Goal: Task Accomplishment & Management: Use online tool/utility

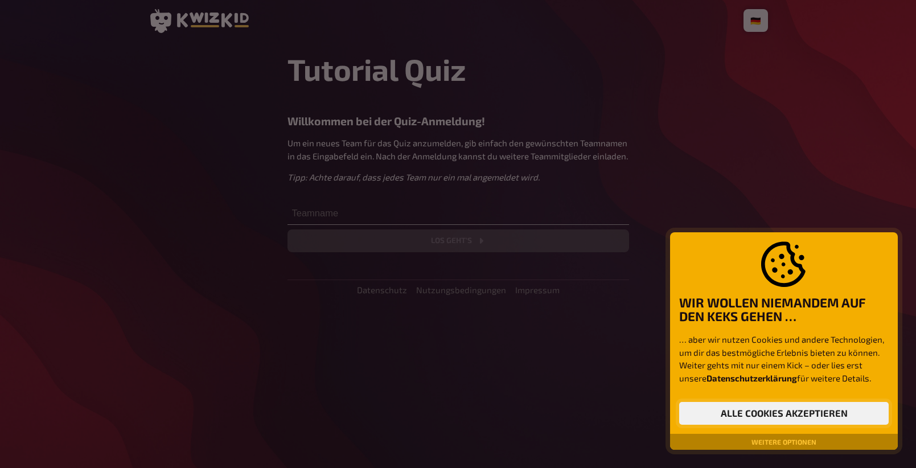
click at [727, 417] on button "Alle Cookies akzeptieren" at bounding box center [783, 413] width 209 height 23
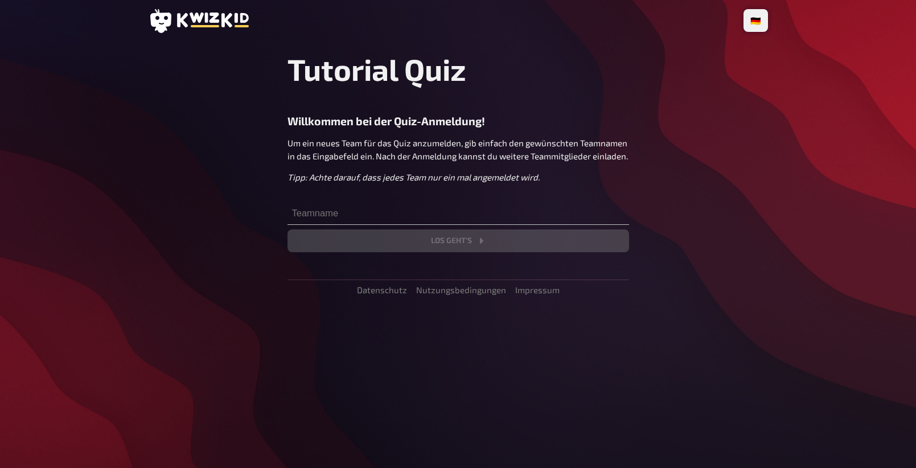
click at [458, 410] on div "🇩🇪 Deutsch 🇬🇧 English 🇳🇱 Nederlands Tutorial Quiz Willkommen bei der Quiz-Anmel…" at bounding box center [457, 234] width 637 height 468
click at [357, 218] on input "text" at bounding box center [457, 213] width 341 height 23
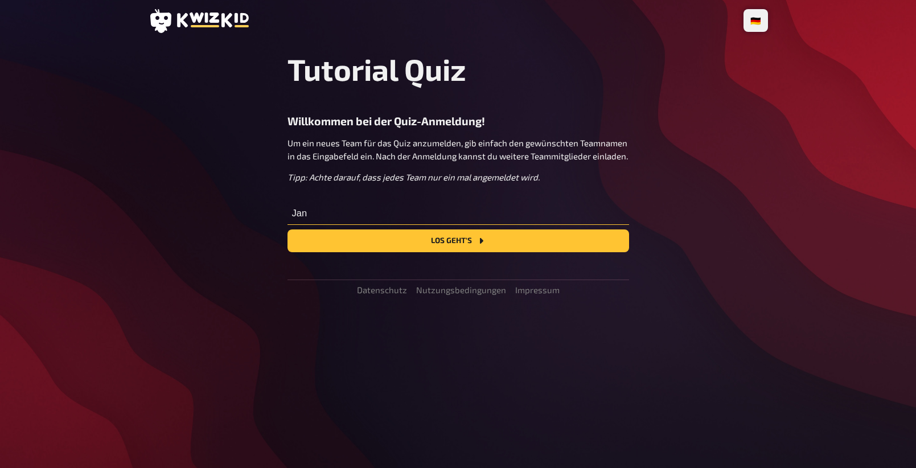
type input "Jan"
click at [287, 229] on button "Los geht's" at bounding box center [457, 240] width 341 height 23
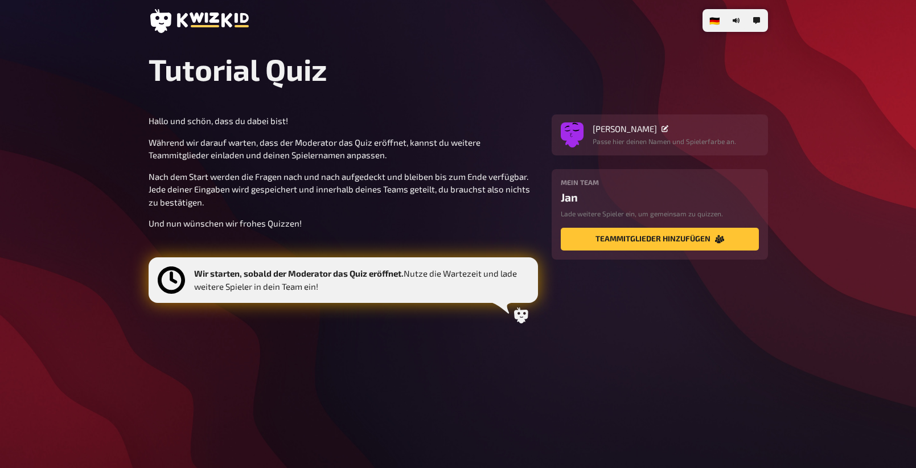
drag, startPoint x: 360, startPoint y: 324, endPoint x: 439, endPoint y: 364, distance: 88.8
click at [439, 364] on div "🇩🇪 Deutsch 🇬🇧 English 🇳🇱 Nederlands Tutorial Quiz Hallo und schön, dass du dabe…" at bounding box center [458, 234] width 916 height 468
click at [457, 359] on div "🇩🇪 Deutsch 🇬🇧 English 🇳🇱 Nederlands Tutorial Quiz Hallo und schön, dass du dabe…" at bounding box center [457, 234] width 637 height 468
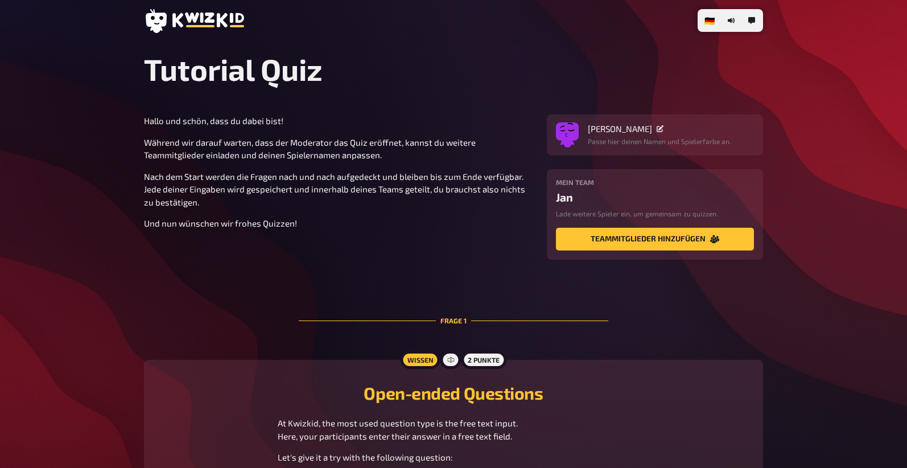
click at [403, 162] on div "Hallo und schön, dass du dabei bist! Während wir darauf warten, dass der Modera…" at bounding box center [338, 172] width 389 height 116
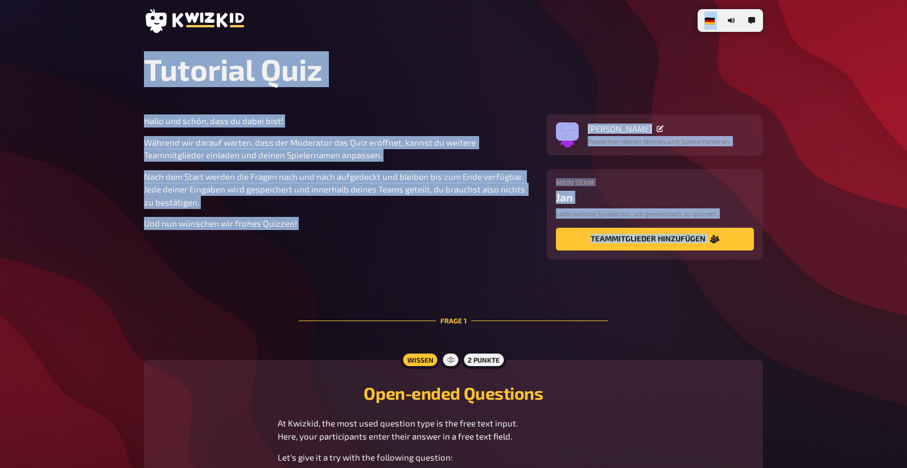
drag, startPoint x: 250, startPoint y: 202, endPoint x: 385, endPoint y: 282, distance: 156.4
click at [385, 282] on div "🇩🇪 Deutsch 🇬🇧 English 🇳🇱 Nederlands Tutorial Quiz Hallo und schön, dass du dabe…" at bounding box center [453, 307] width 907 height 615
click at [406, 285] on main "Tutorial Quiz Hallo und schön, dass du dabei bist! Während wir darauf warten, d…" at bounding box center [453, 305] width 619 height 509
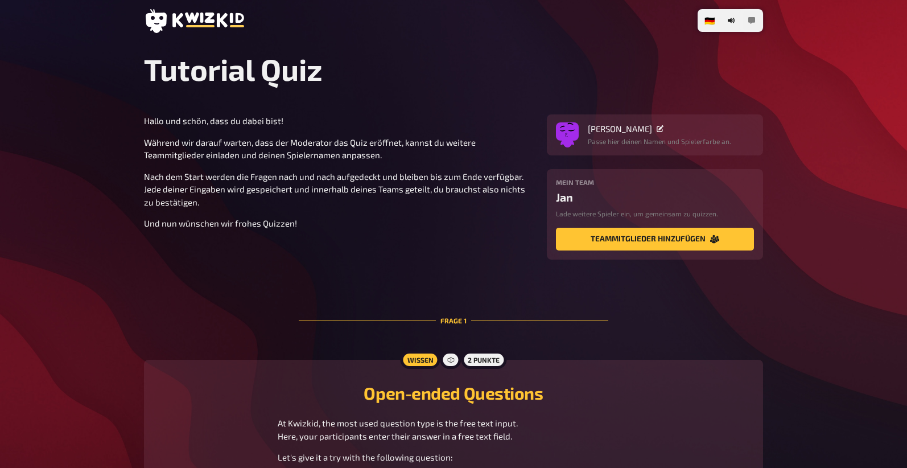
click at [755, 25] on button "button" at bounding box center [752, 20] width 18 height 18
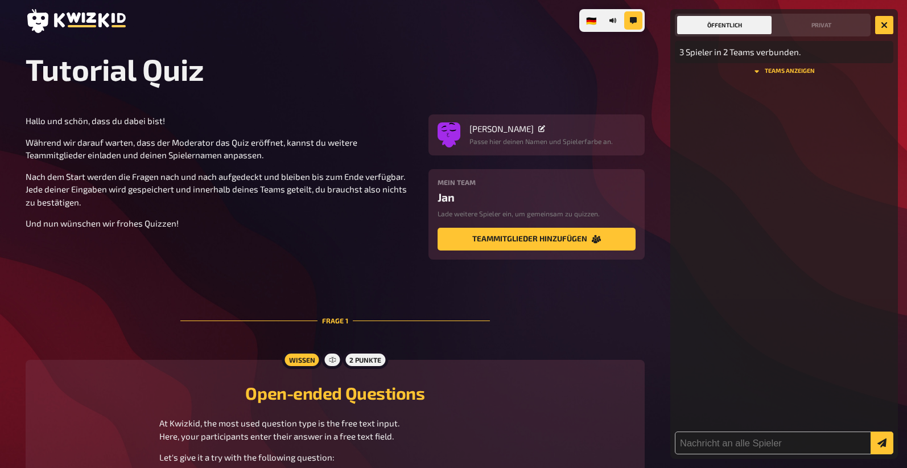
click at [584, 46] on div "🇩🇪 Deutsch 🇬🇧 English 🇳🇱 Nederlands Tutorial Quiz Hallo und schön, dass du dabe…" at bounding box center [335, 433] width 637 height 866
click at [813, 25] on button "Privat" at bounding box center [821, 25] width 94 height 18
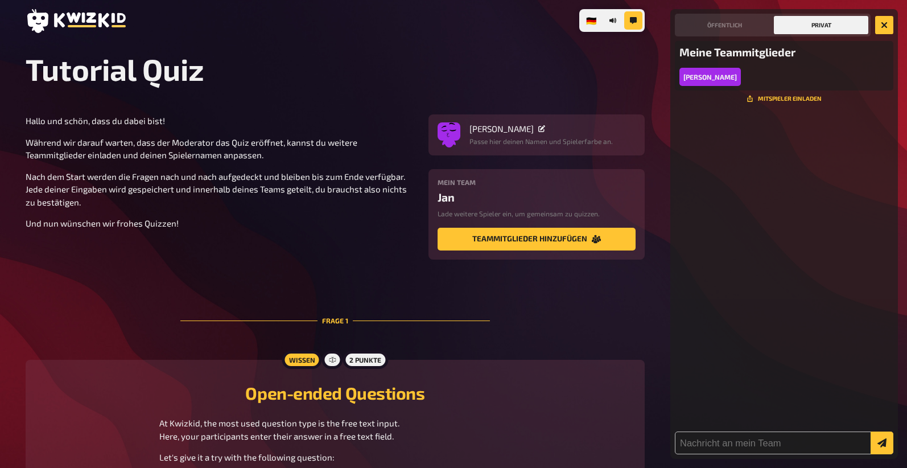
click at [538, 96] on main "Tutorial Quiz Hallo und schön, dass du dabei bist! Während wir darauf warten, d…" at bounding box center [335, 431] width 619 height 760
click at [880, 26] on button "button" at bounding box center [884, 25] width 18 height 18
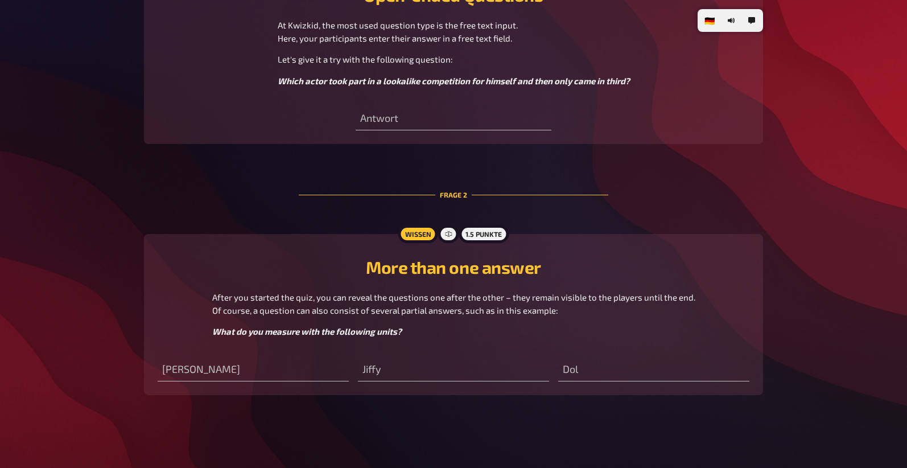
scroll to position [392, 0]
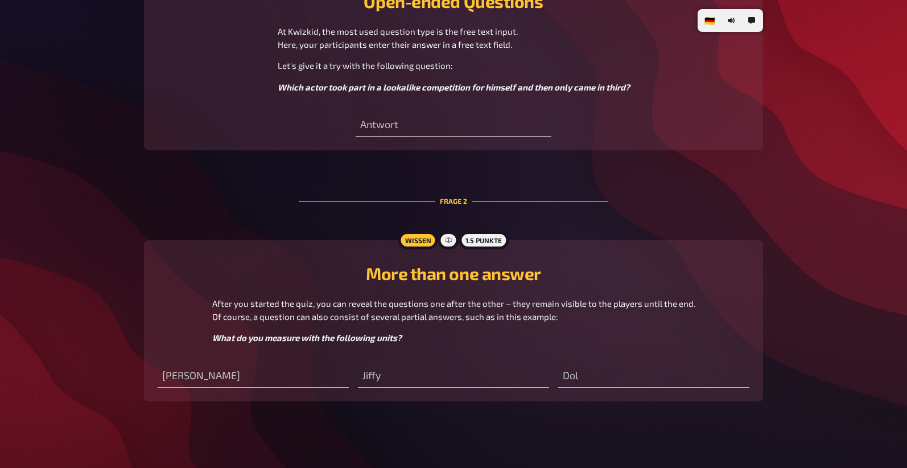
click at [450, 114] on div "Antwort" at bounding box center [453, 119] width 195 height 34
click at [456, 138] on div "Wissen 2 Punkte Open-ended Questions At Kwizkid, the most used question type is…" at bounding box center [453, 59] width 619 height 182
click at [456, 125] on input "text" at bounding box center [453, 125] width 195 height 23
type input "[PERSON_NAME]"
click at [183, 133] on div "Open-ended Questions At Kwizkid, the most used question type is the free text i…" at bounding box center [454, 59] width 592 height 155
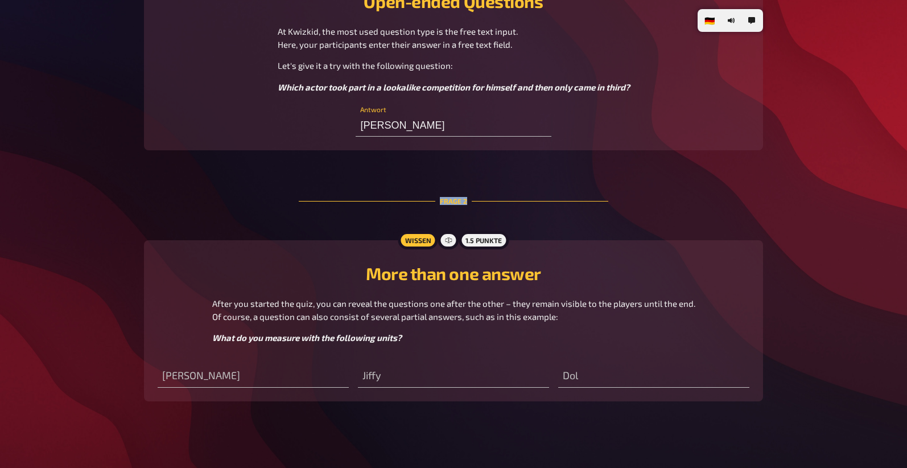
click at [167, 205] on main "Tutorial Quiz Hallo und schön, dass du dabei bist! Während wir darauf warten, d…" at bounding box center [453, 40] width 619 height 760
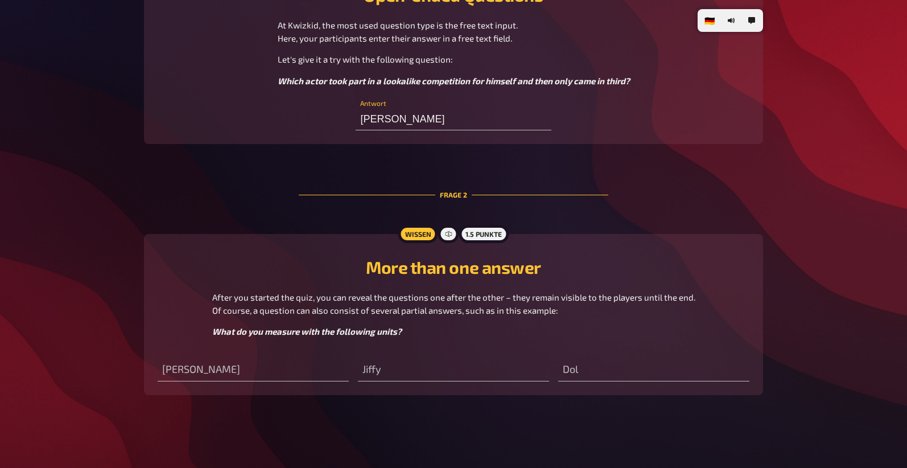
drag, startPoint x: 187, startPoint y: 278, endPoint x: 201, endPoint y: 296, distance: 22.8
click at [194, 288] on div "More than one answer After you started the quiz, you can reveal the questions o…" at bounding box center [454, 293] width 592 height 90
click at [267, 378] on input "text" at bounding box center [253, 369] width 191 height 23
click at [253, 371] on input "text" at bounding box center [253, 369] width 191 height 23
type input "w"
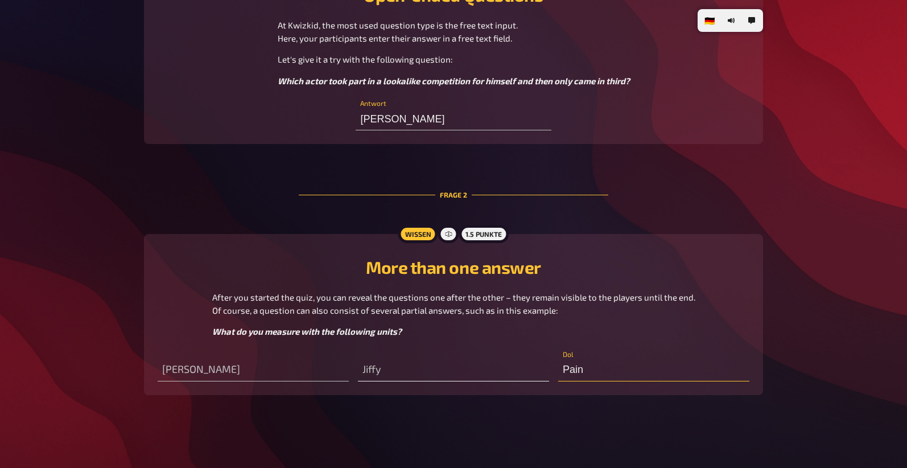
type input "Pain"
click at [403, 368] on input "text" at bounding box center [453, 369] width 191 height 23
type input "Time"
click at [214, 278] on div "More than one answer After you started the quiz, you can reveal the questions o…" at bounding box center [454, 293] width 592 height 90
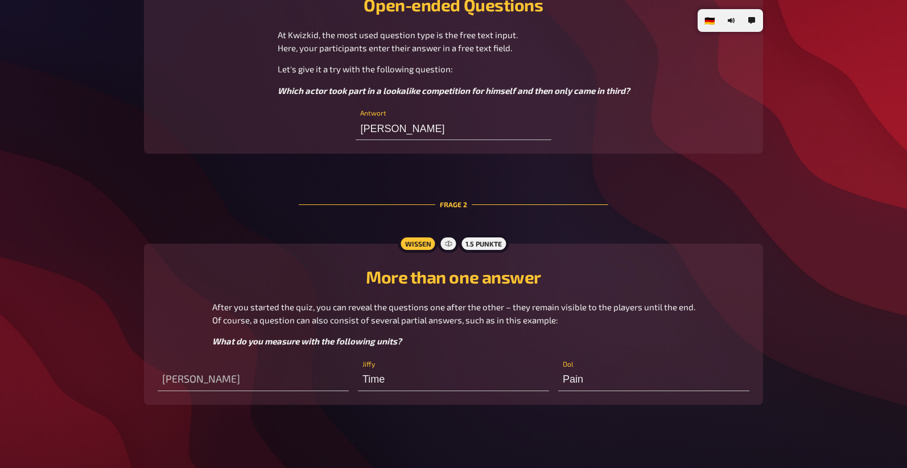
scroll to position [384, 0]
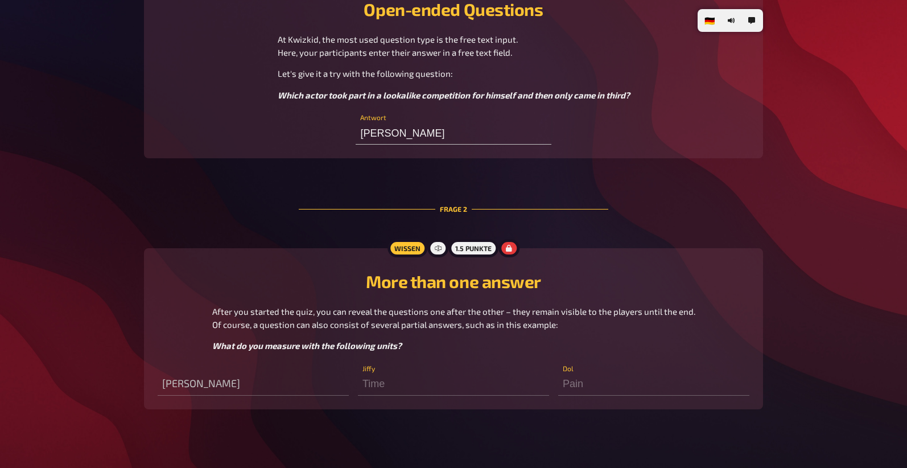
click at [334, 381] on div "Ångström Time Jiffy Pain Dol" at bounding box center [454, 378] width 592 height 34
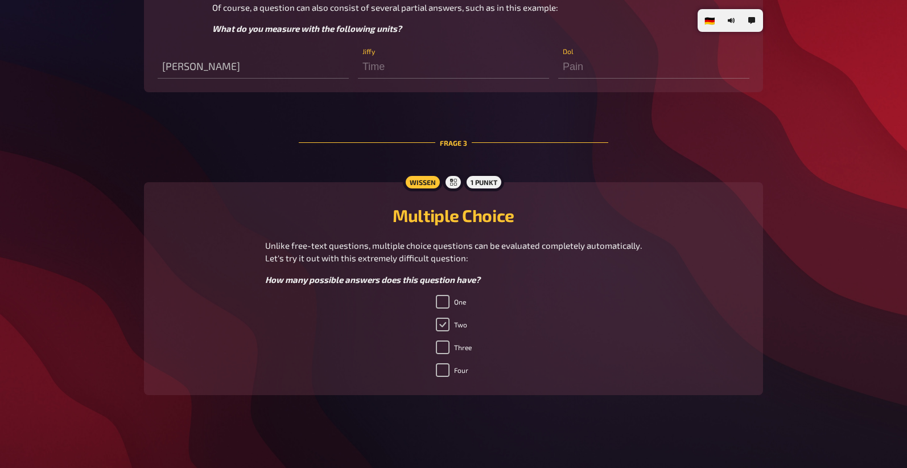
click at [441, 323] on input "Two" at bounding box center [443, 325] width 14 height 14
checkbox input "true"
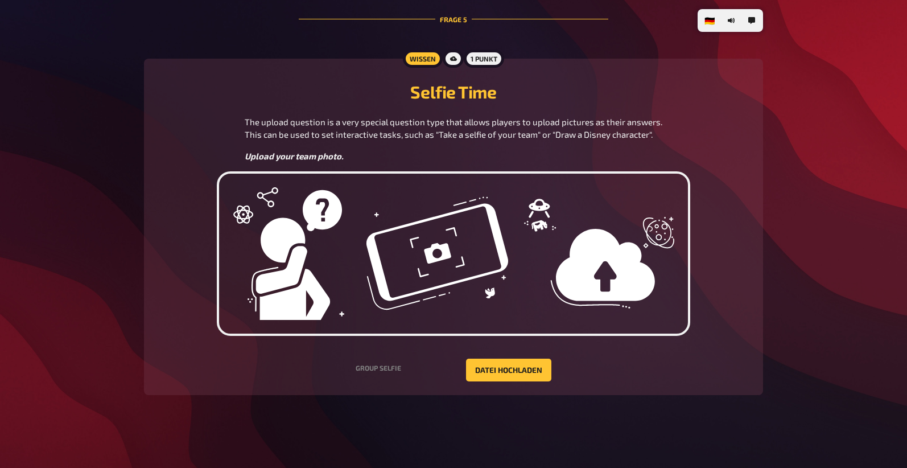
scroll to position [1543, 0]
click at [512, 381] on button "Datei hochladen" at bounding box center [508, 369] width 85 height 23
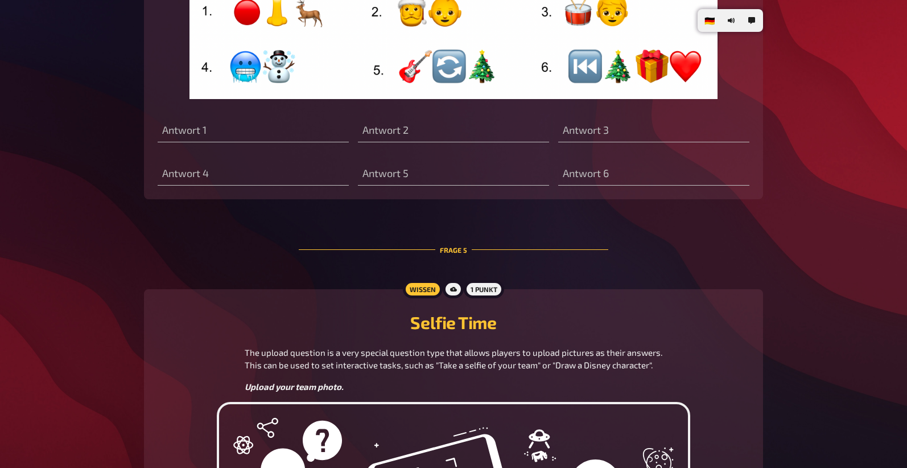
scroll to position [1182, 0]
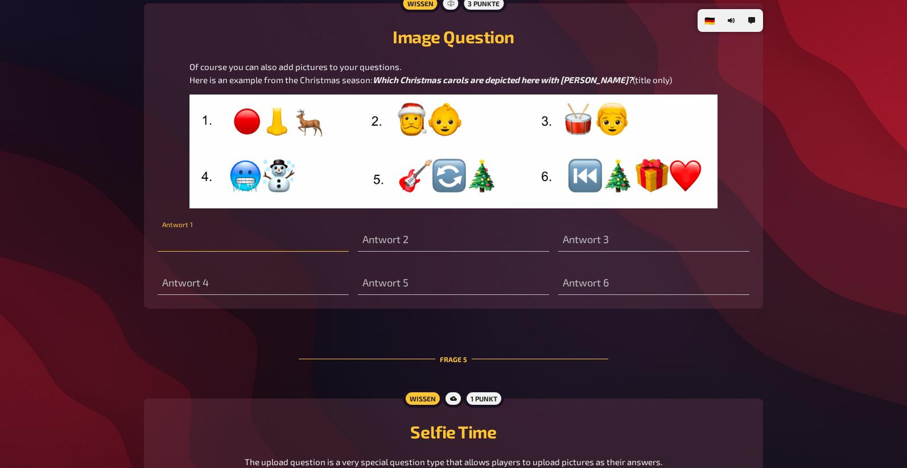
click at [186, 252] on input "text" at bounding box center [253, 240] width 191 height 23
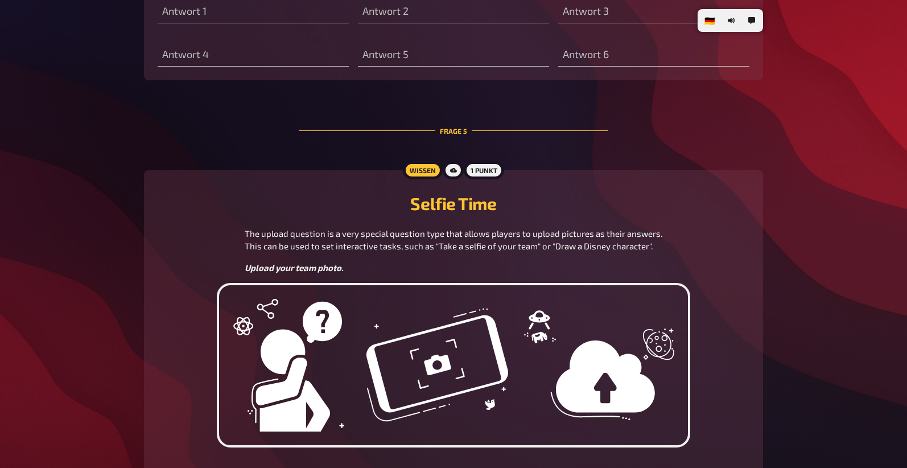
scroll to position [1213, 0]
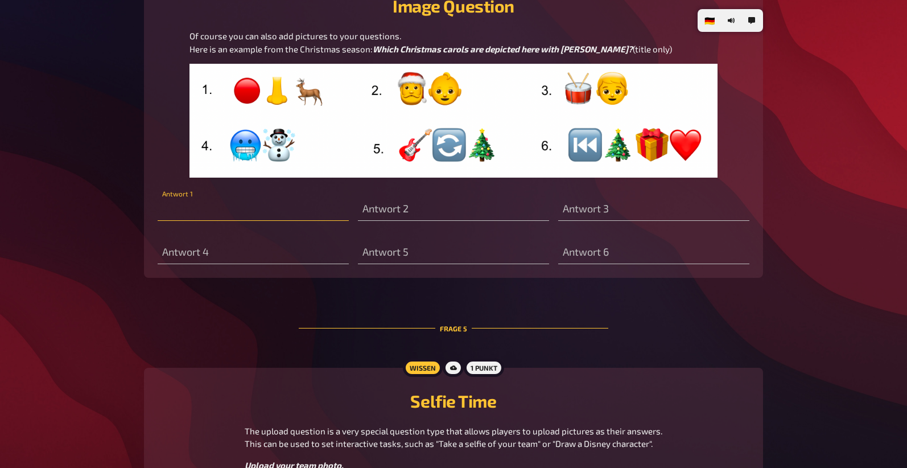
click at [244, 221] on input "text" at bounding box center [253, 209] width 191 height 23
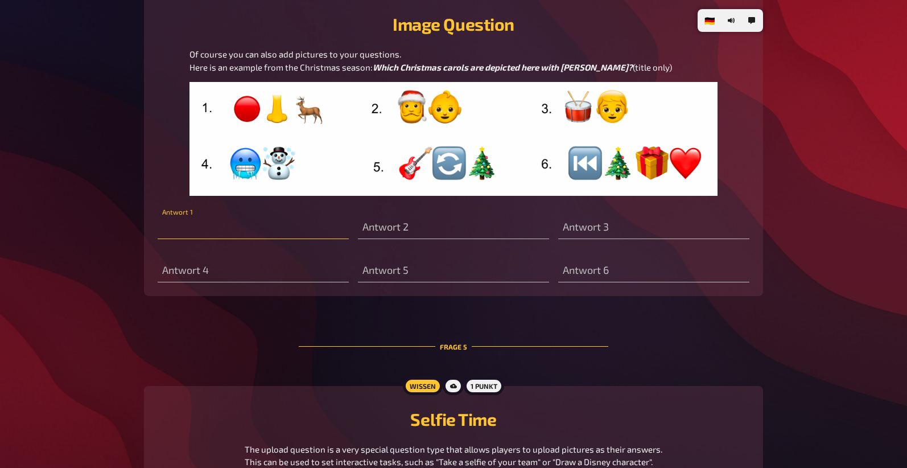
scroll to position [1202, 0]
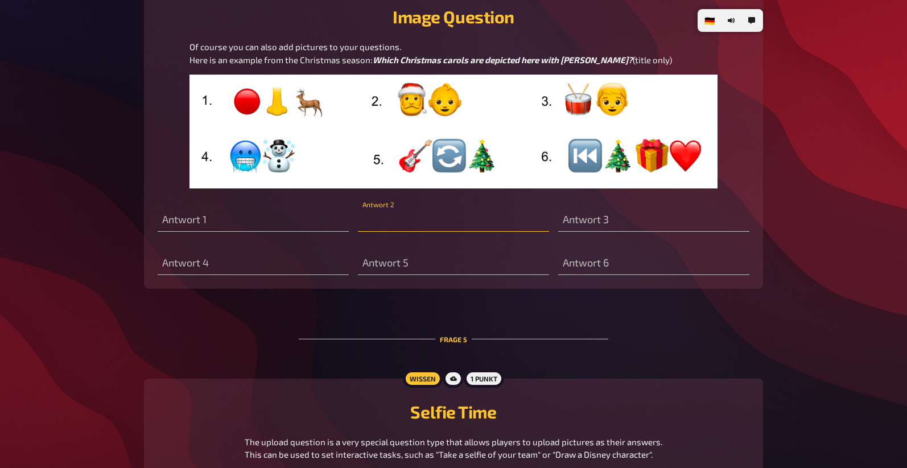
click at [537, 232] on input "text" at bounding box center [453, 220] width 191 height 23
click at [667, 232] on input "text" at bounding box center [653, 220] width 191 height 23
type input "little drummer [PERSON_NAME]"
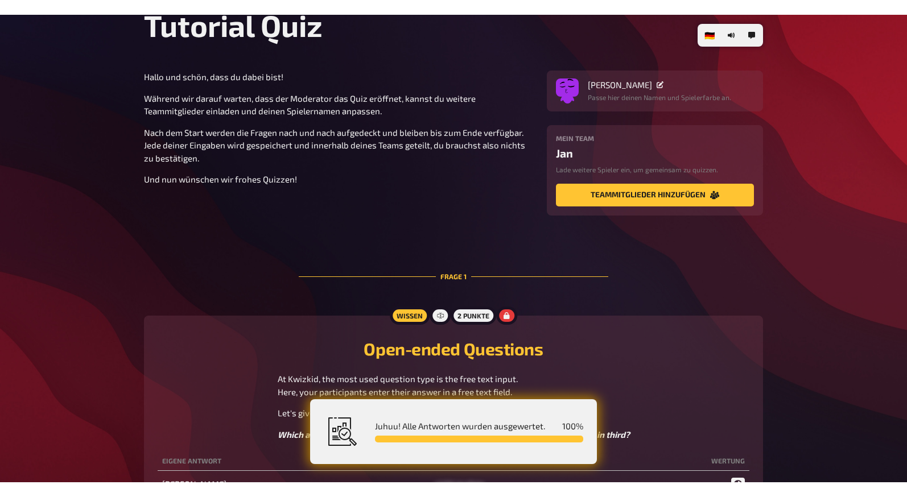
scroll to position [0, 0]
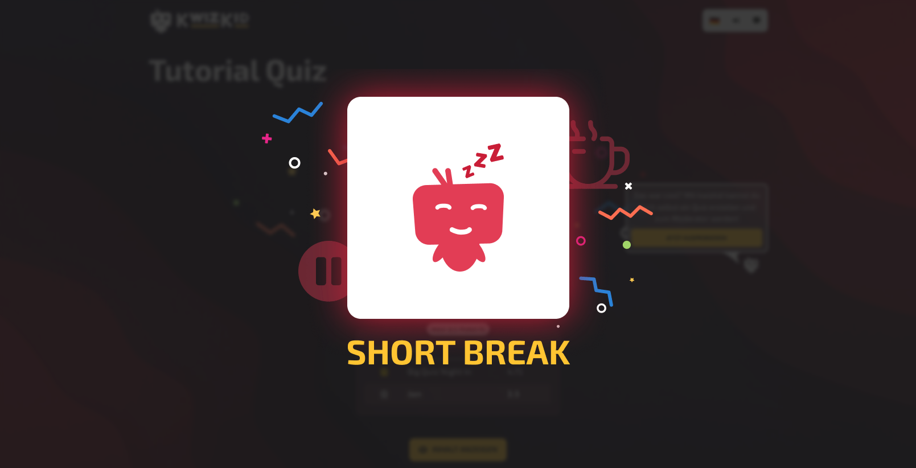
click at [498, 180] on div at bounding box center [458, 234] width 916 height 468
click at [656, 229] on div at bounding box center [458, 234] width 916 height 468
drag, startPoint x: 367, startPoint y: 221, endPoint x: 751, endPoint y: 265, distance: 386.1
click at [407, 219] on div at bounding box center [458, 234] width 916 height 468
drag, startPoint x: 620, startPoint y: 328, endPoint x: 514, endPoint y: 326, distance: 106.4
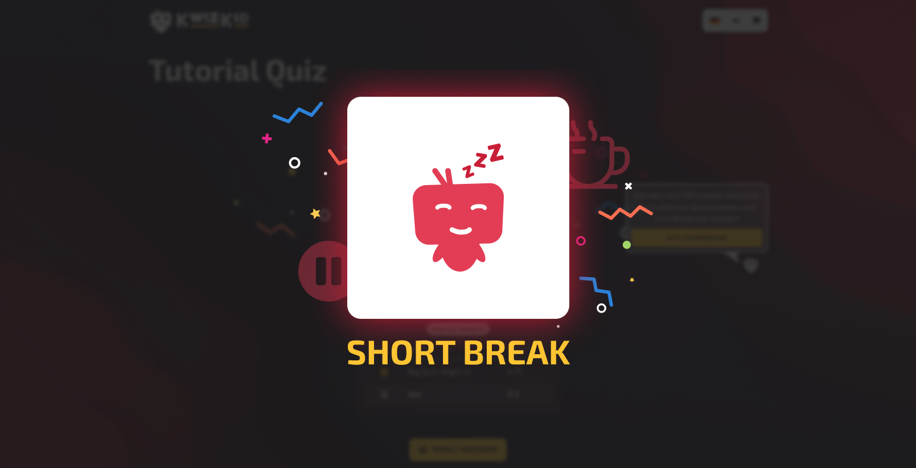
click at [555, 332] on div at bounding box center [458, 234] width 916 height 468
click at [257, 307] on div at bounding box center [458, 234] width 916 height 468
drag, startPoint x: 236, startPoint y: 145, endPoint x: 238, endPoint y: 123, distance: 21.2
click at [238, 123] on div at bounding box center [458, 234] width 916 height 468
click at [339, 178] on div at bounding box center [458, 234] width 916 height 468
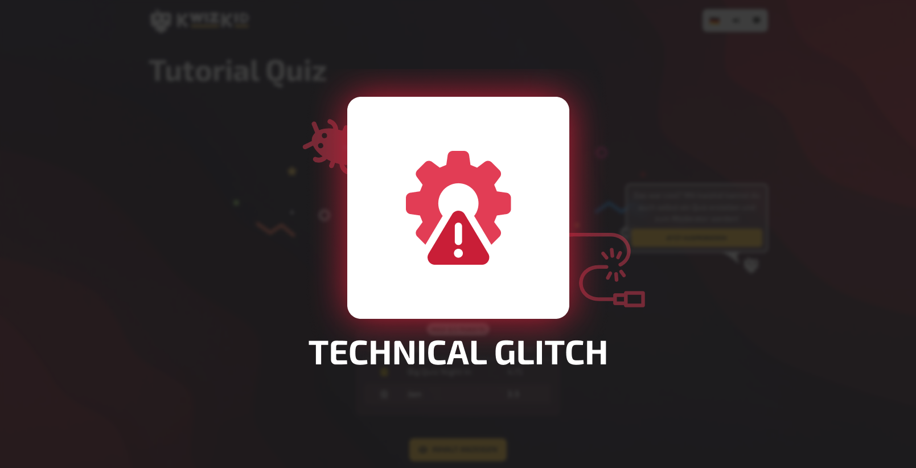
click at [663, 164] on div at bounding box center [458, 234] width 916 height 468
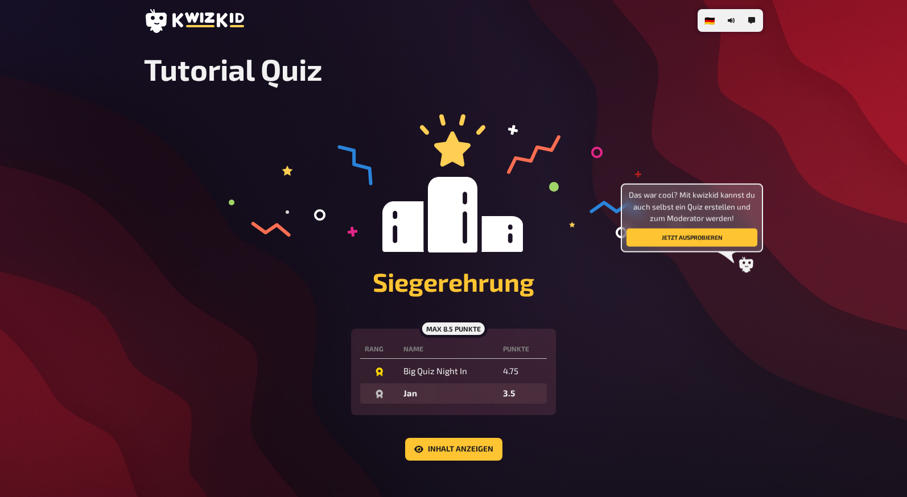
click at [788, 312] on div "🇩🇪 Deutsch 🇬🇧 English 🇳🇱 Nederlands Tutorial Quiz Siegerehrung Das war cool? Mi…" at bounding box center [453, 269] width 907 height 538
